Goal: Information Seeking & Learning: Learn about a topic

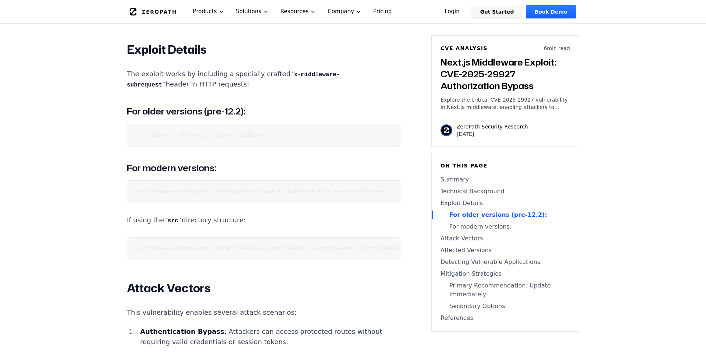
scroll to position [913, 0]
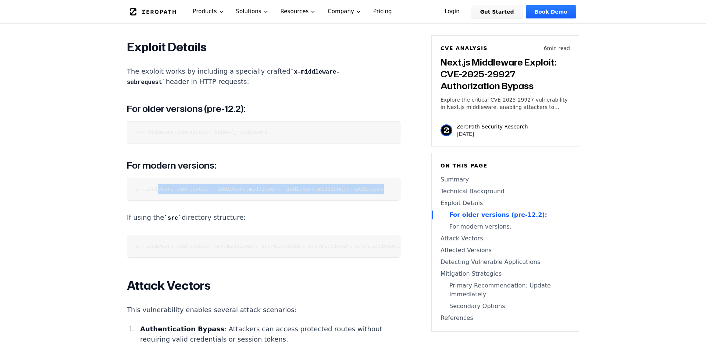
drag, startPoint x: 159, startPoint y: 185, endPoint x: 412, endPoint y: 187, distance: 253.3
click at [400, 187] on pre "x-middleware-subrequest: middleware:middleware:middleware:middleware:middleware" at bounding box center [264, 189] width 274 height 23
drag, startPoint x: 169, startPoint y: 239, endPoint x: 298, endPoint y: 247, distance: 129.3
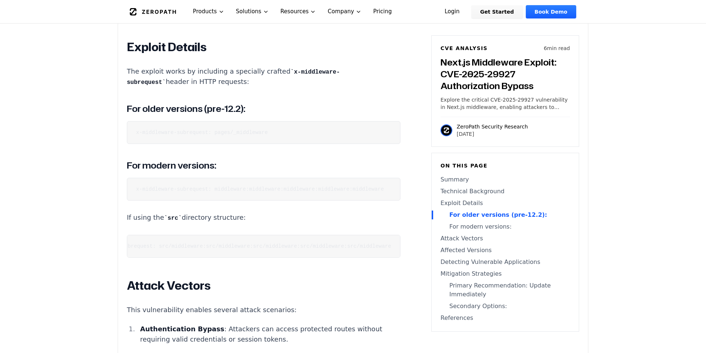
click at [300, 247] on pre "x-middleware-subrequest: src/middleware:src/middleware:src/middleware:src/middl…" at bounding box center [264, 246] width 274 height 23
click at [298, 247] on pre "x-middleware-subrequest: src/middleware:src/middleware:src/middleware:src/middl…" at bounding box center [264, 246] width 274 height 23
drag, startPoint x: 202, startPoint y: 237, endPoint x: 145, endPoint y: 252, distance: 58.8
click at [127, 236] on pre "x-middleware-subrequest: src/middleware:src/middleware:src/middleware:src/middl…" at bounding box center [264, 246] width 274 height 23
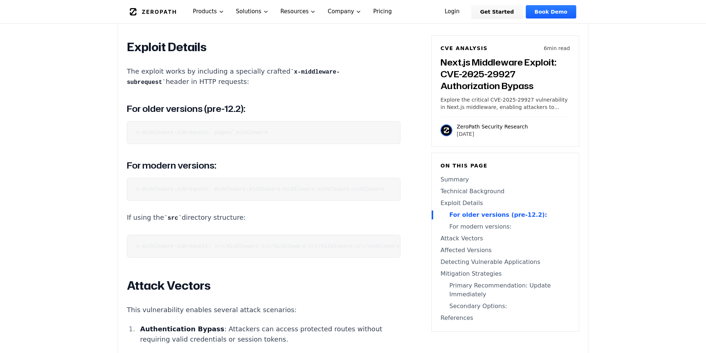
click at [164, 244] on code "x-middleware-subrequest: src/middleware:src/middleware:src/middleware:src/middl…" at bounding box center [291, 246] width 311 height 6
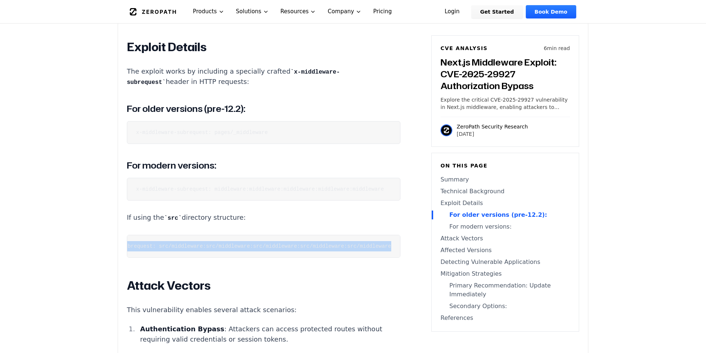
drag, startPoint x: 131, startPoint y: 242, endPoint x: 393, endPoint y: 243, distance: 262.8
click at [393, 243] on pre "x-middleware-subrequest: src/middleware:src/middleware:src/middleware:src/middl…" at bounding box center [264, 246] width 274 height 23
copy code "x-middleware-subrequest: src/middleware:src/middleware:src/middleware:src/middl…"
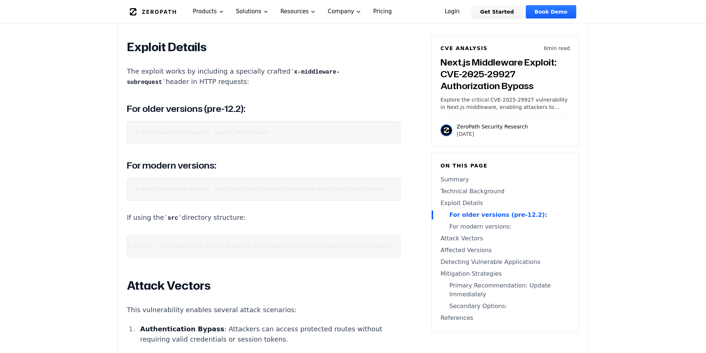
click at [193, 187] on code "x-middleware-subrequest: middleware:middleware:middleware:middleware:middleware" at bounding box center [260, 189] width 248 height 6
drag, startPoint x: 131, startPoint y: 184, endPoint x: 395, endPoint y: 190, distance: 264.0
click at [395, 190] on pre "x-middleware-subrequest: middleware:middleware:middleware:middleware:middleware" at bounding box center [264, 189] width 274 height 23
copy code "x-middleware-subrequest: middleware:middleware:middleware:middleware:middleware"
